Goal: Task Accomplishment & Management: Manage account settings

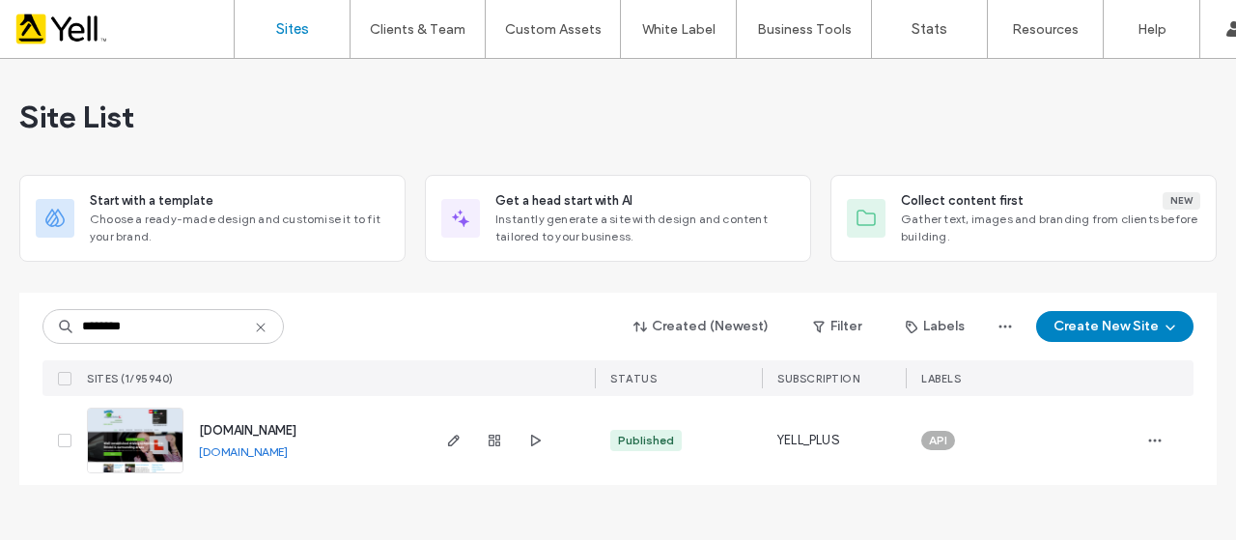
type input "********"
click at [276, 433] on span "[DOMAIN_NAME]" at bounding box center [248, 430] width 98 height 14
type input "********"
click at [494, 445] on icon "button" at bounding box center [494, 440] width 15 height 15
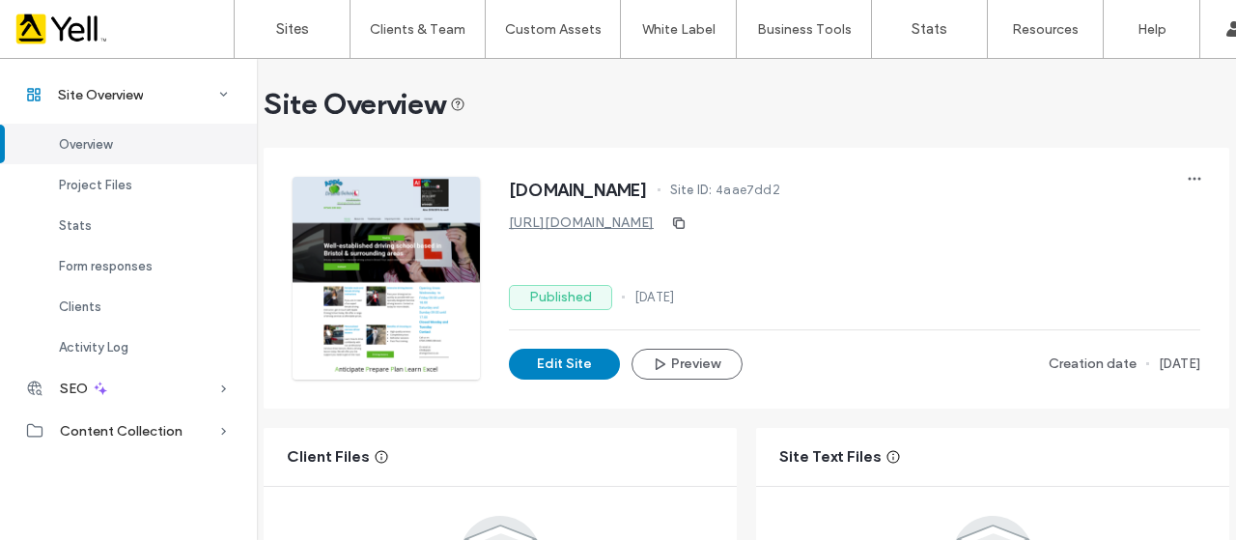
scroll to position [290, 0]
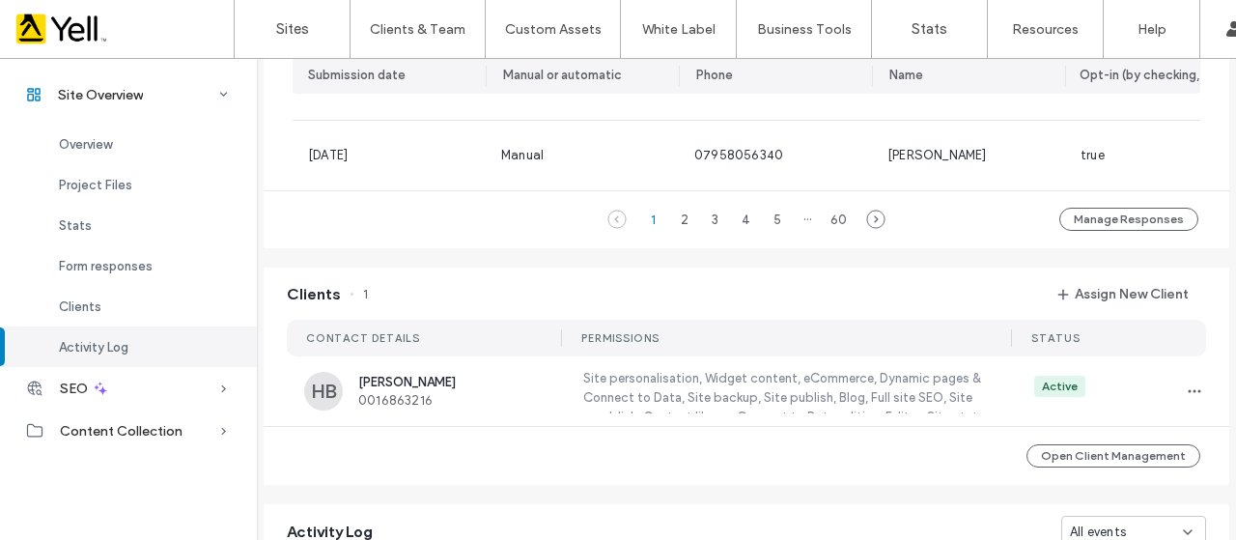
scroll to position [1642, 0]
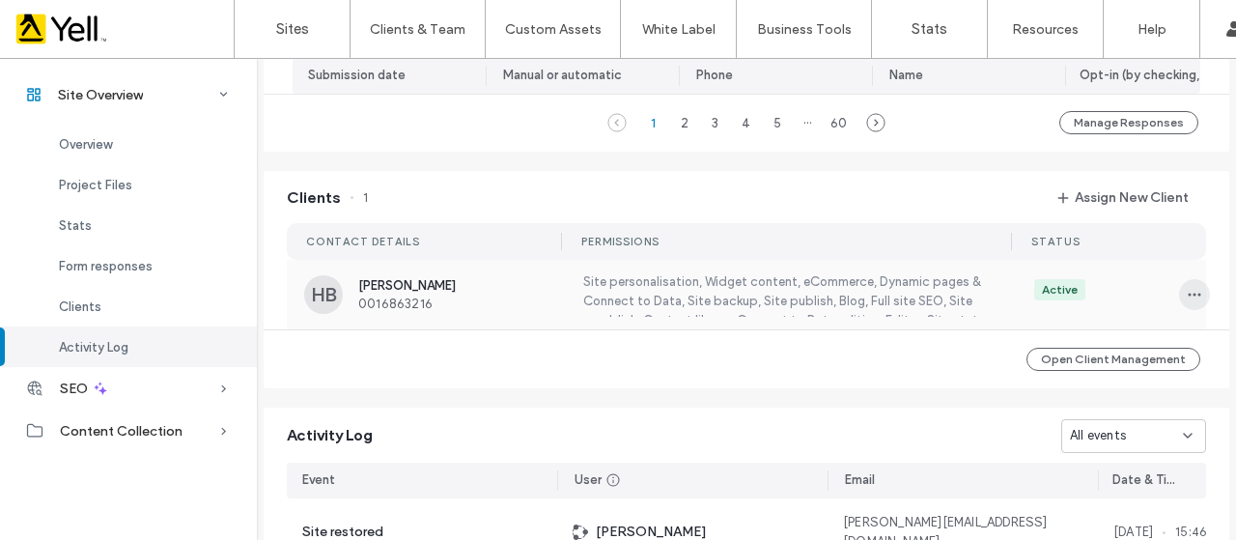
click at [1187, 302] on icon "button" at bounding box center [1194, 294] width 15 height 15
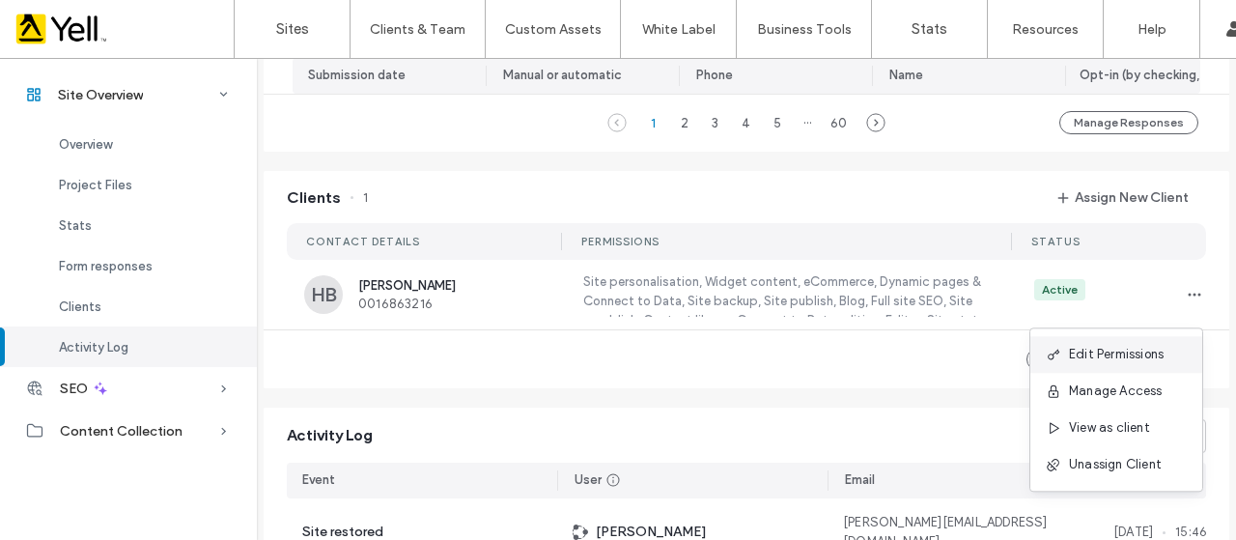
click at [1127, 356] on span "Edit Permissions" at bounding box center [1116, 354] width 95 height 19
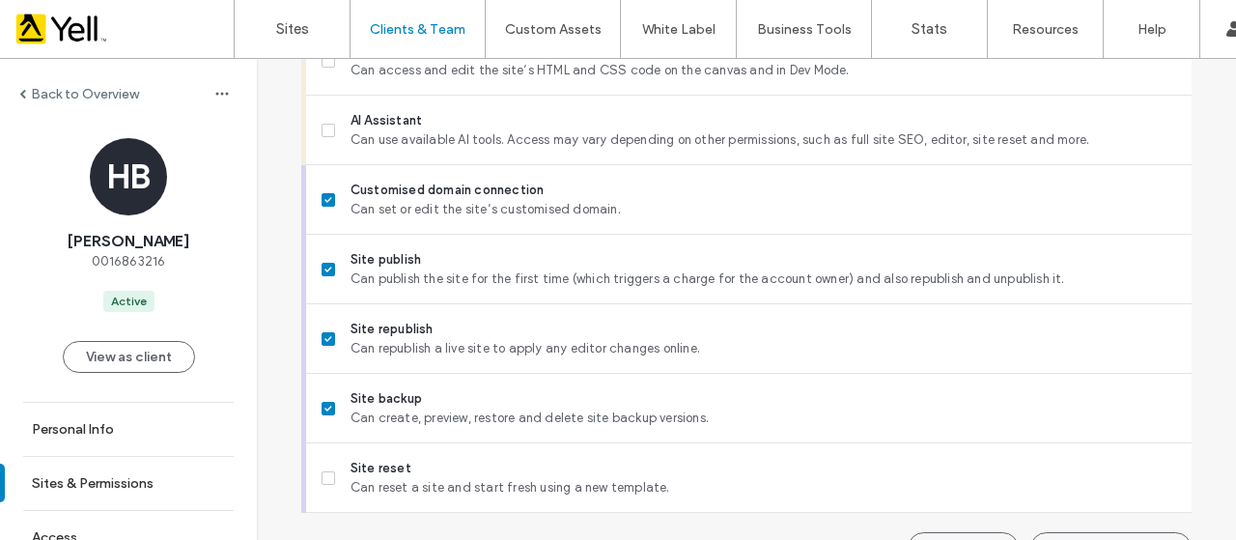
scroll to position [1875, 0]
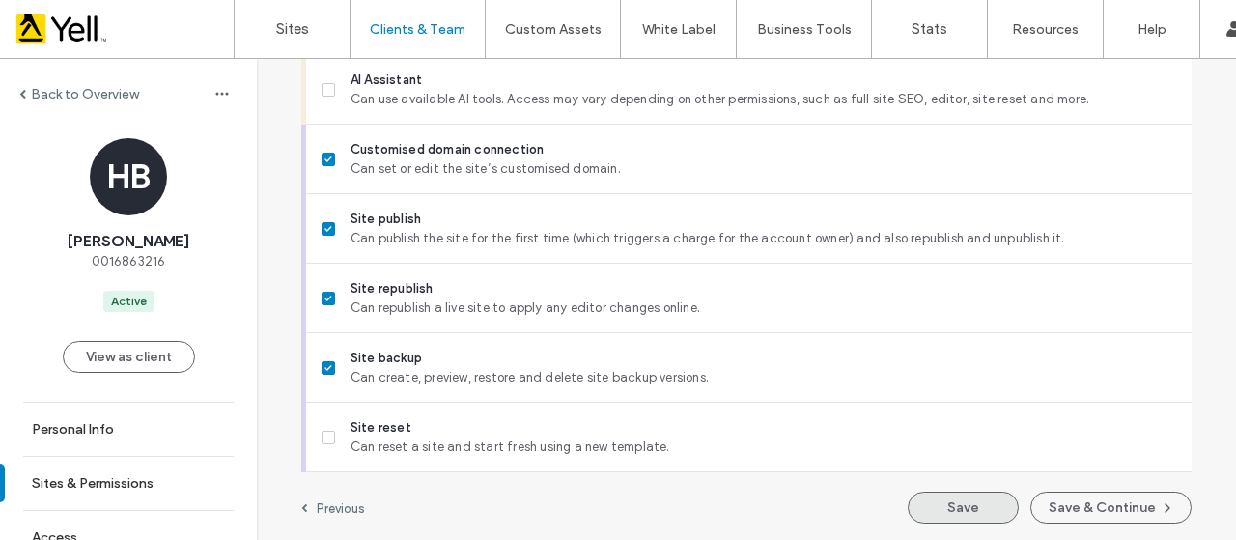
click at [968, 507] on button "Save" at bounding box center [963, 508] width 111 height 32
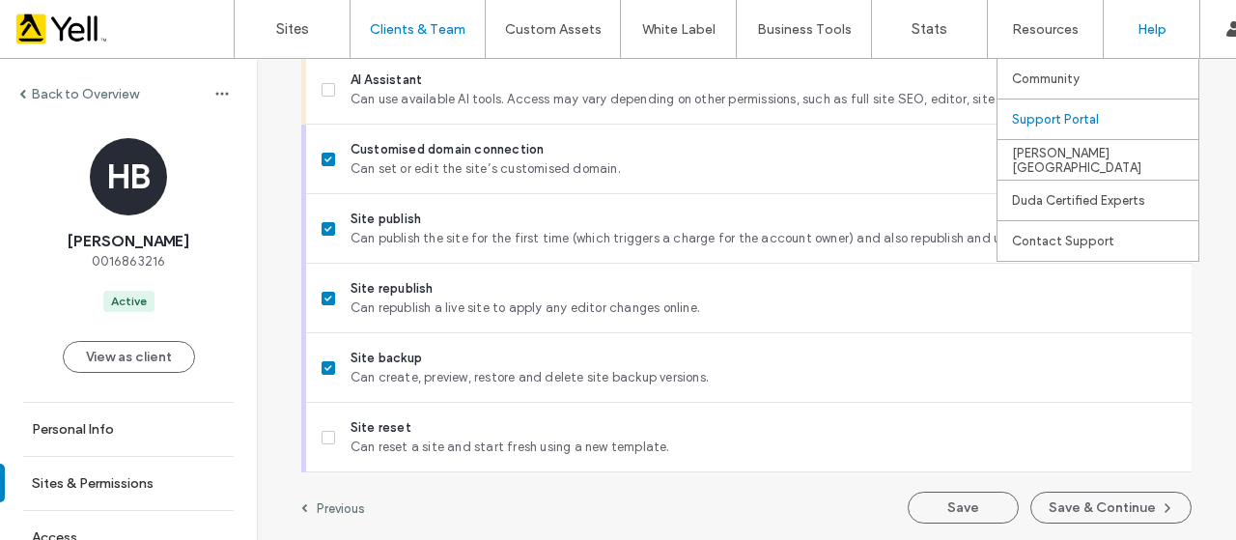
click at [1064, 120] on label "Support Portal" at bounding box center [1055, 119] width 87 height 14
